Goal: Information Seeking & Learning: Understand process/instructions

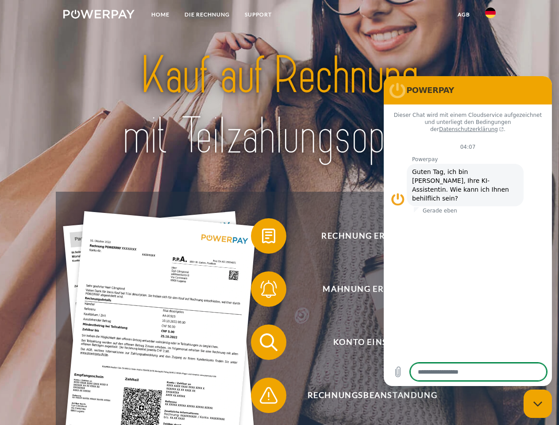
click at [99, 15] on img at bounding box center [98, 14] width 71 height 9
click at [491, 15] on img at bounding box center [490, 13] width 11 height 11
click at [464, 15] on link "agb" at bounding box center [463, 15] width 27 height 16
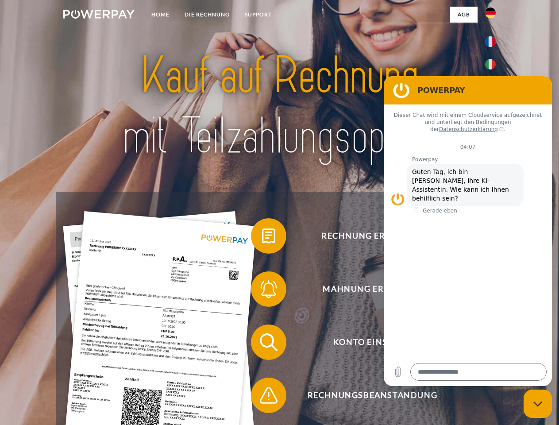
click at [262, 238] on span at bounding box center [255, 236] width 44 height 44
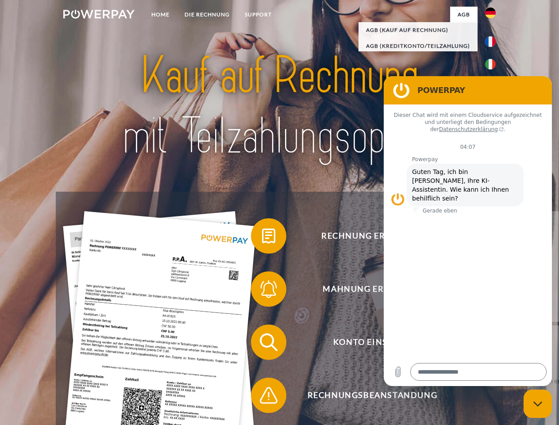
click at [262, 291] on span at bounding box center [255, 289] width 44 height 44
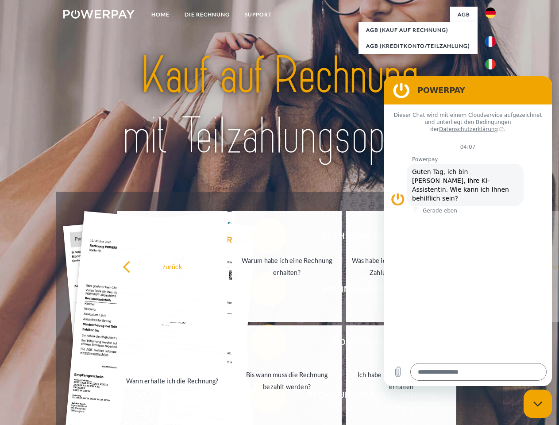
click at [262, 344] on link "Bis wann muss die Rechnung bezahlt werden?" at bounding box center [287, 380] width 110 height 111
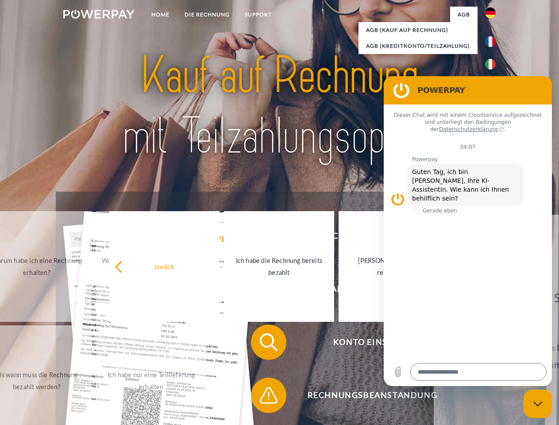
click at [262, 397] on span at bounding box center [255, 395] width 44 height 44
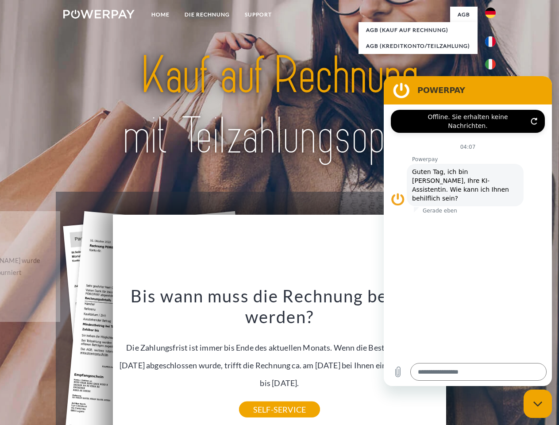
click at [538, 404] on icon "Messaging-Fenster schließen" at bounding box center [538, 404] width 9 height 6
type textarea "*"
